Goal: Check status: Check status

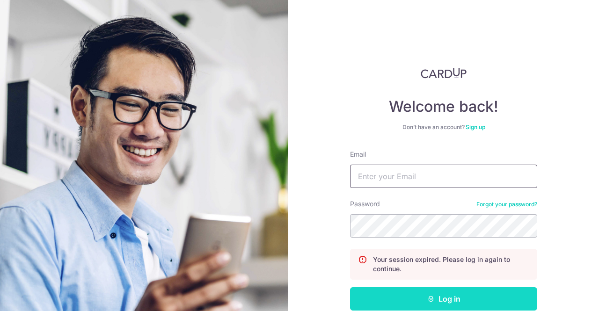
type input "[EMAIL_ADDRESS][DOMAIN_NAME]"
click at [427, 295] on icon "submit" at bounding box center [430, 298] width 7 height 7
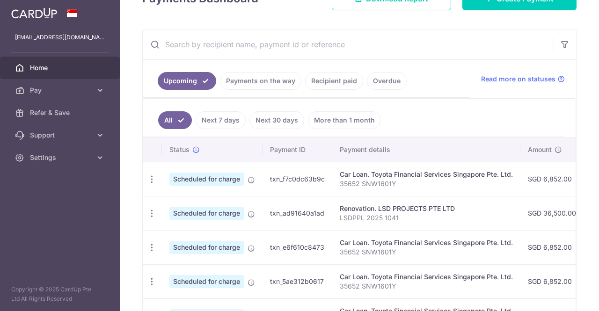
click at [326, 81] on link "Recipient paid" at bounding box center [334, 81] width 58 height 18
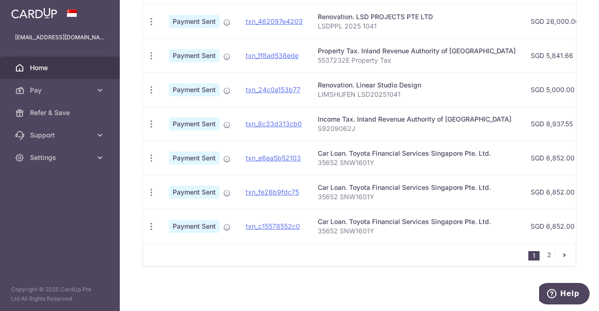
scroll to position [374, 0]
click at [547, 257] on link "2" at bounding box center [548, 254] width 11 height 11
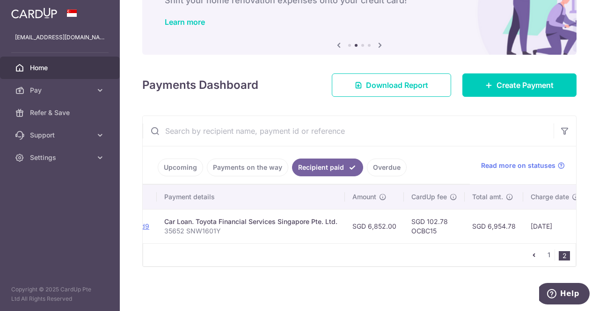
scroll to position [0, 168]
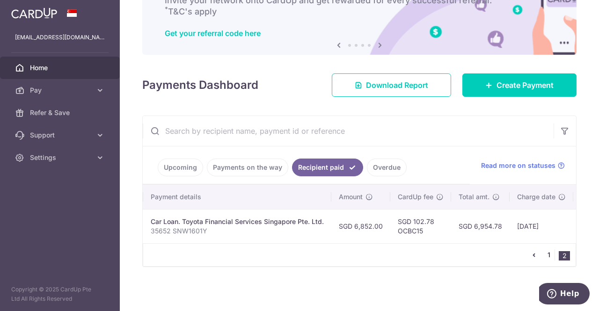
drag, startPoint x: 547, startPoint y: 252, endPoint x: 543, endPoint y: 248, distance: 5.6
click at [547, 252] on link "1" at bounding box center [548, 254] width 11 height 11
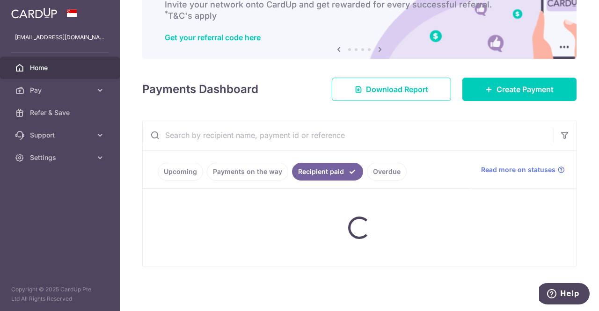
scroll to position [59, 0]
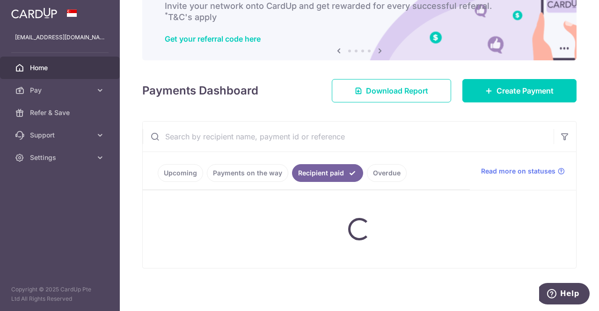
click at [273, 135] on input "text" at bounding box center [348, 137] width 411 height 30
type input "r"
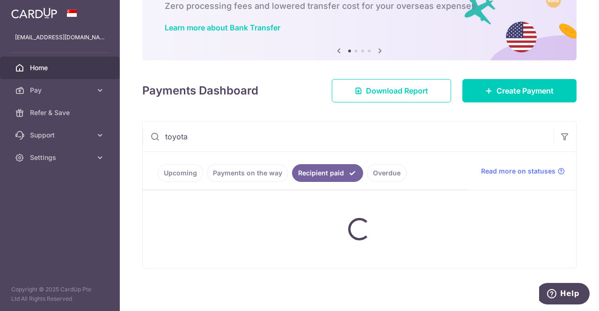
type input "toyota"
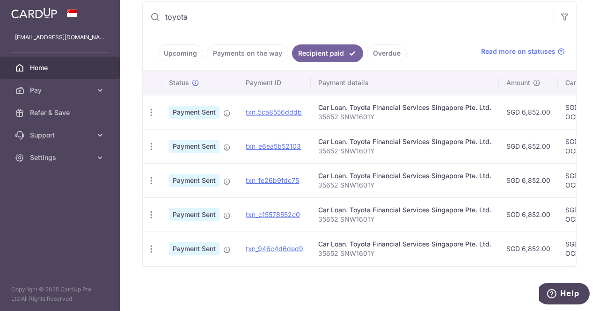
scroll to position [181, 0]
click at [182, 55] on link "Upcoming" at bounding box center [180, 53] width 45 height 18
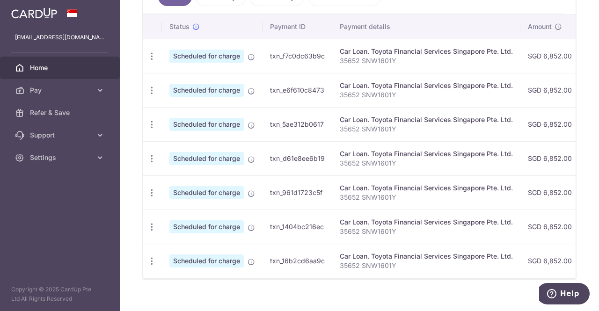
scroll to position [228, 0]
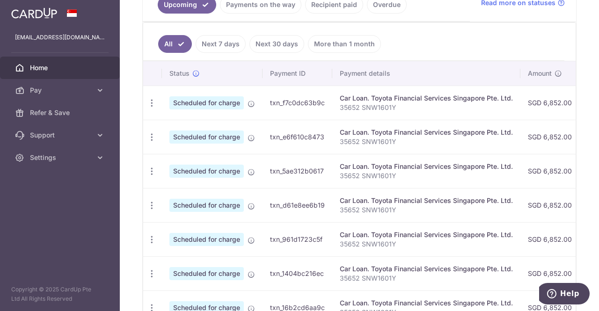
click at [241, 9] on link "Payments on the way" at bounding box center [260, 5] width 81 height 18
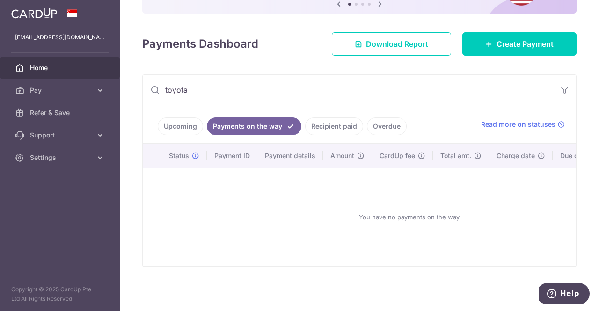
click at [193, 117] on link "Upcoming" at bounding box center [180, 126] width 45 height 18
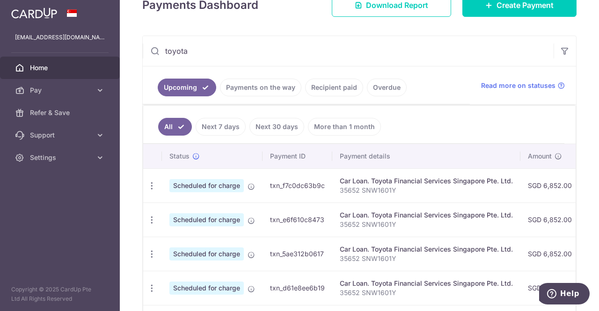
scroll to position [0, 0]
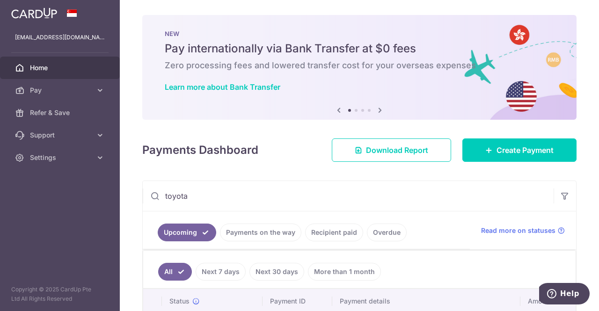
click at [72, 65] on span "Home" at bounding box center [61, 67] width 62 height 9
